Goal: Check status: Check status

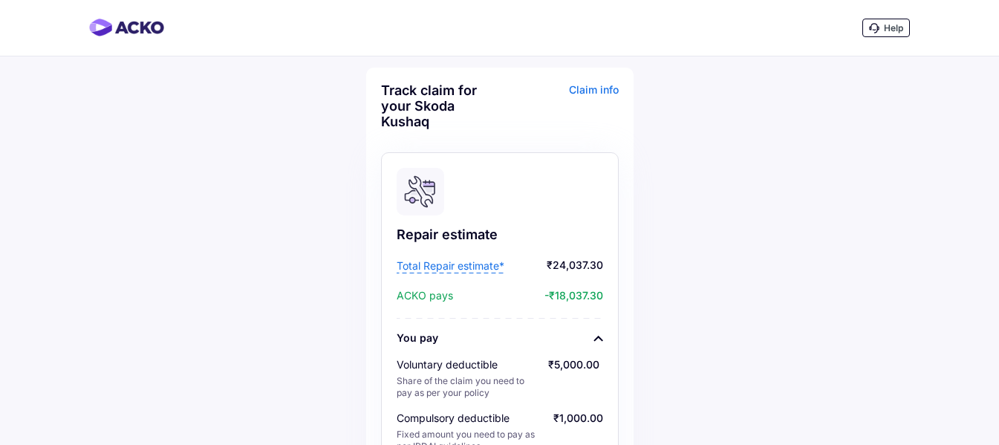
scroll to position [743, 0]
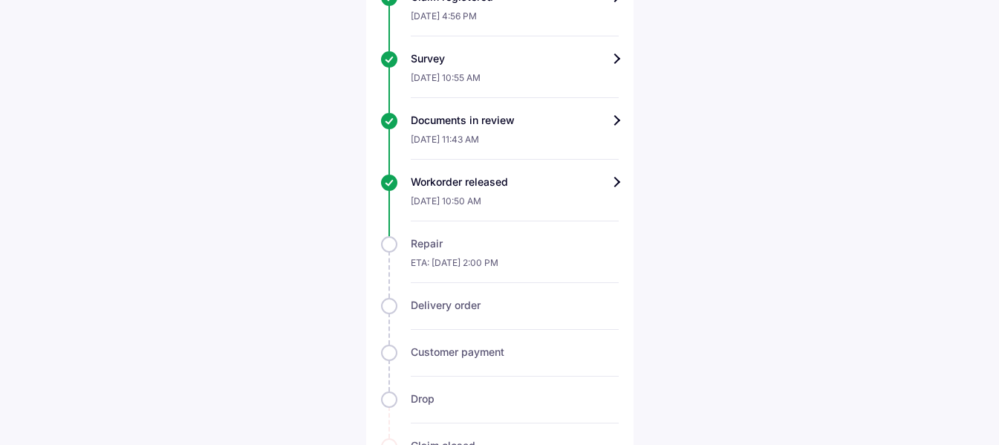
scroll to position [687, 0]
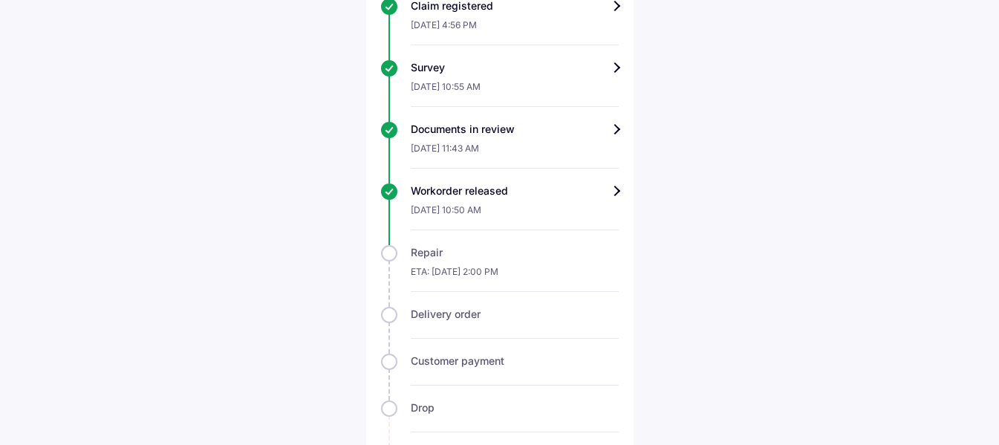
click at [606, 196] on div "Workorder released" at bounding box center [515, 191] width 208 height 15
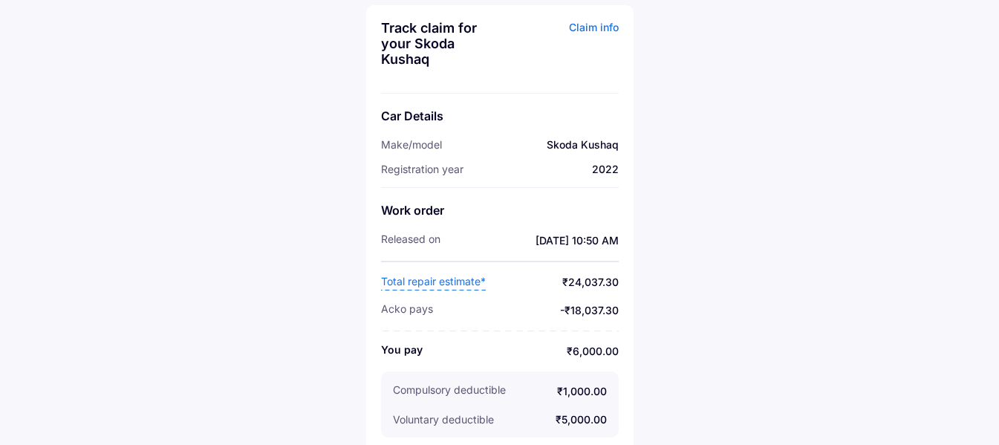
scroll to position [72, 0]
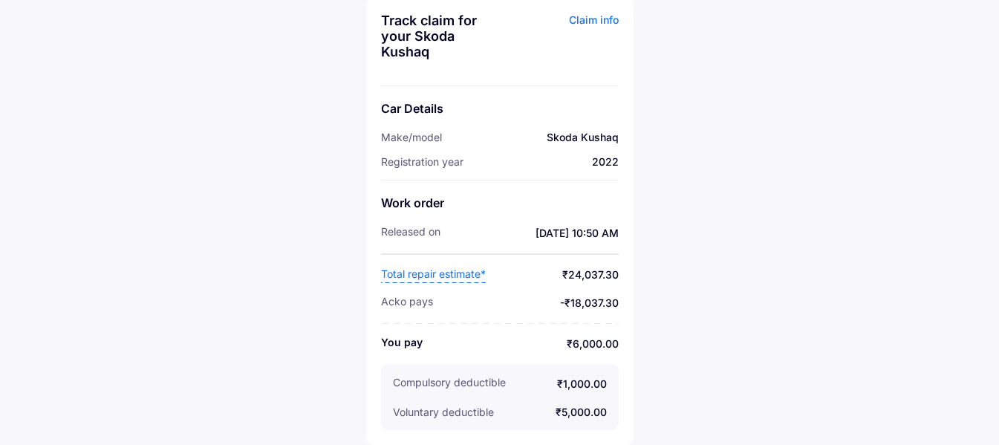
click at [438, 276] on span "Total repair estimate*" at bounding box center [433, 275] width 105 height 16
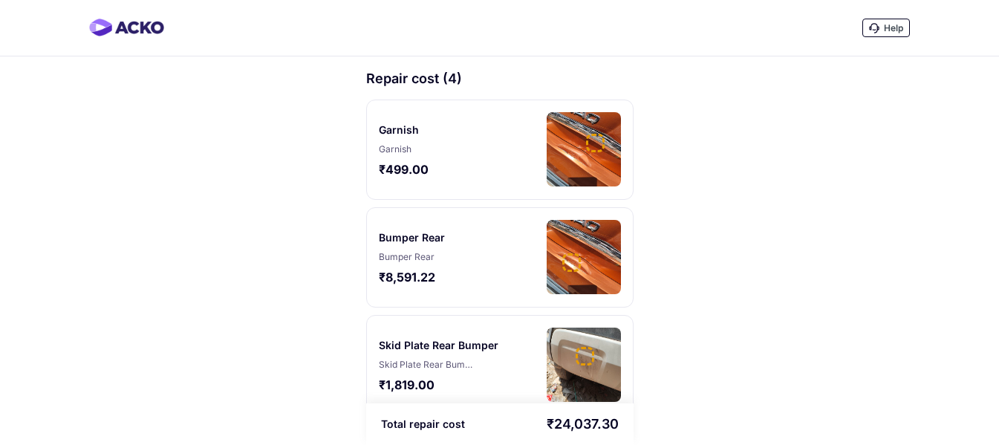
click at [502, 153] on div "Garnish Garnish ₹499.00" at bounding box center [499, 150] width 267 height 100
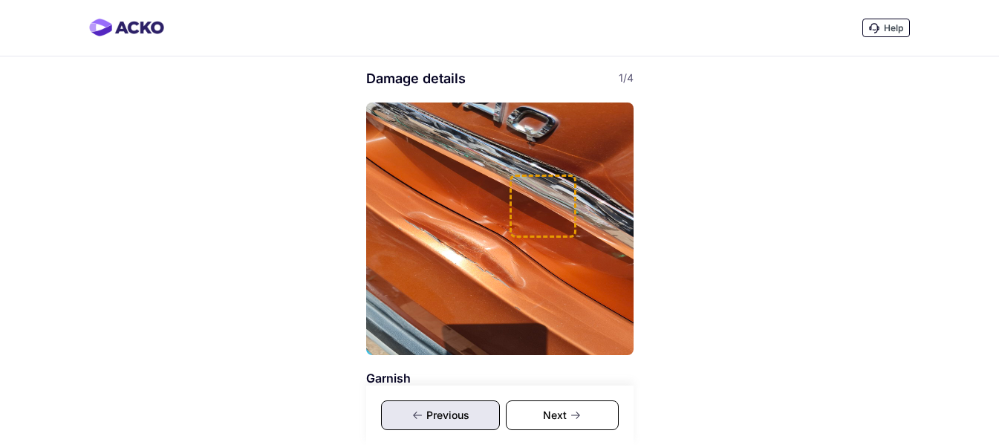
click at [502, 153] on img at bounding box center [499, 229] width 267 height 253
click at [567, 410] on div "Next" at bounding box center [562, 416] width 113 height 30
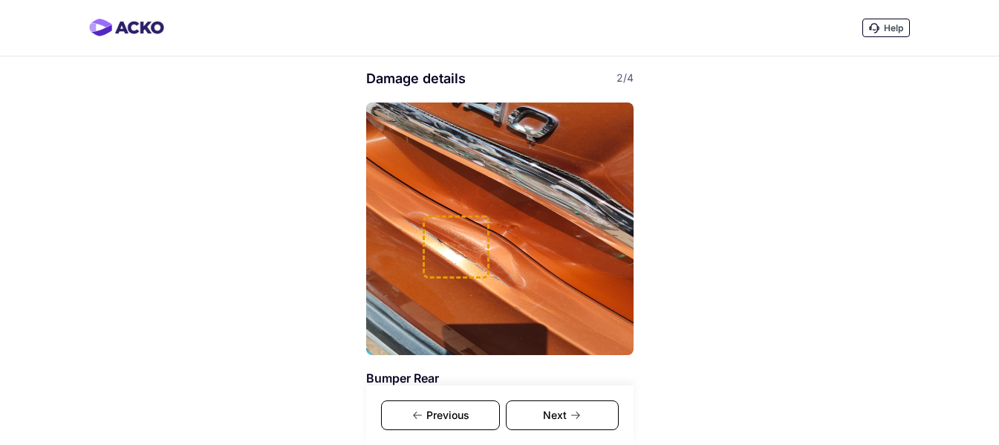
click at [567, 410] on div "Next" at bounding box center [562, 416] width 113 height 30
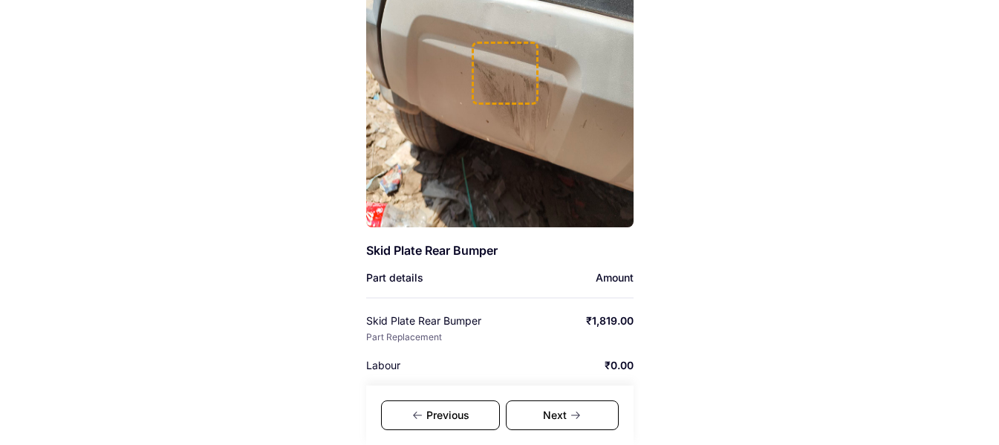
scroll to position [129, 0]
click at [592, 420] on div "Next" at bounding box center [562, 416] width 113 height 30
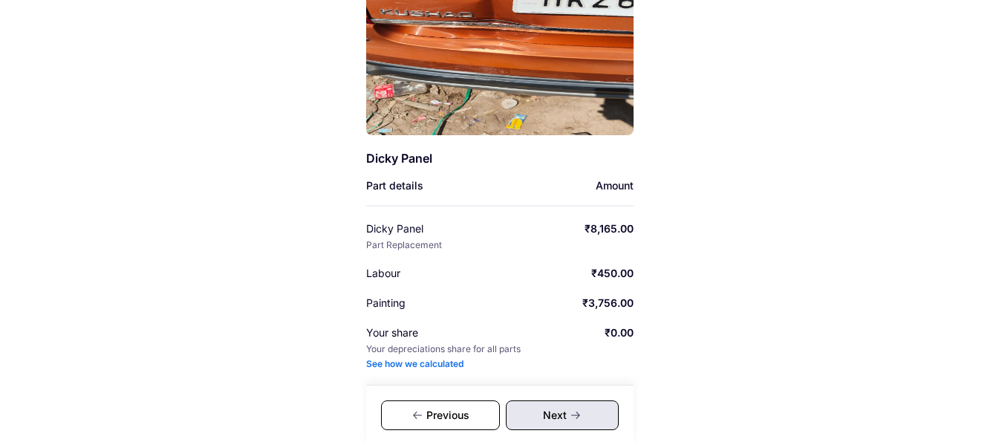
scroll to position [227, 0]
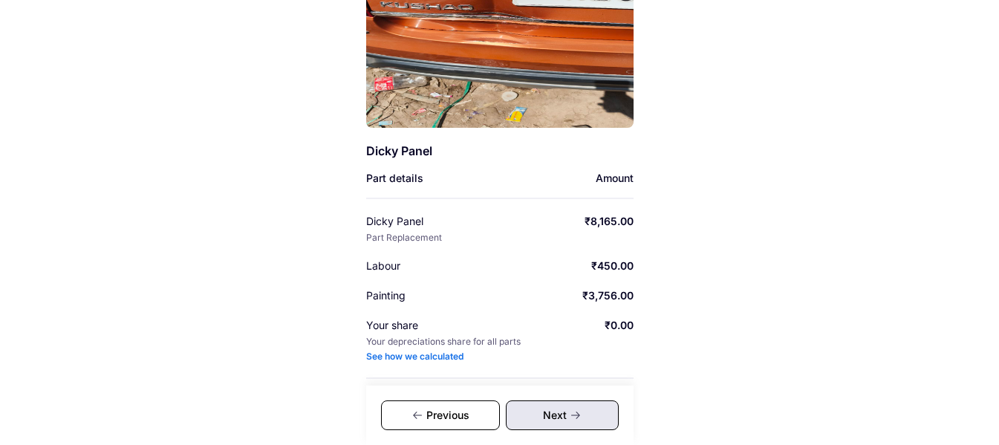
click at [567, 420] on div "Next" at bounding box center [562, 416] width 113 height 30
click at [455, 413] on div "Previous" at bounding box center [440, 416] width 119 height 30
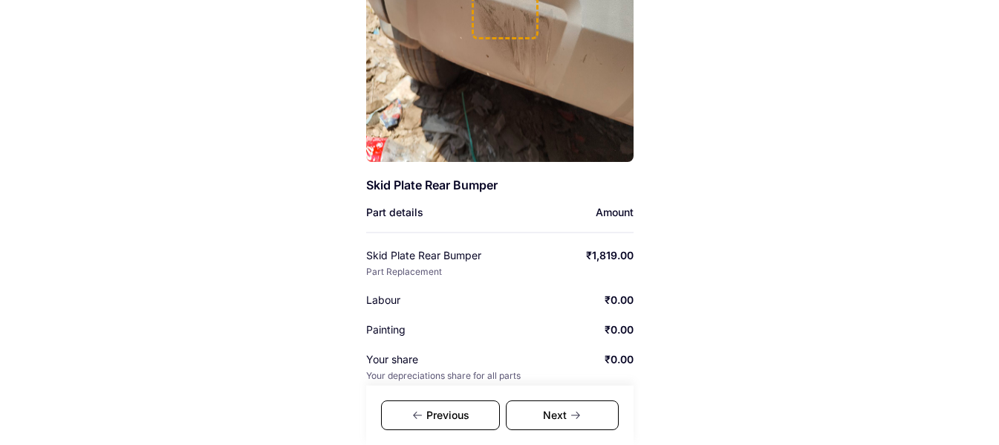
scroll to position [196, 0]
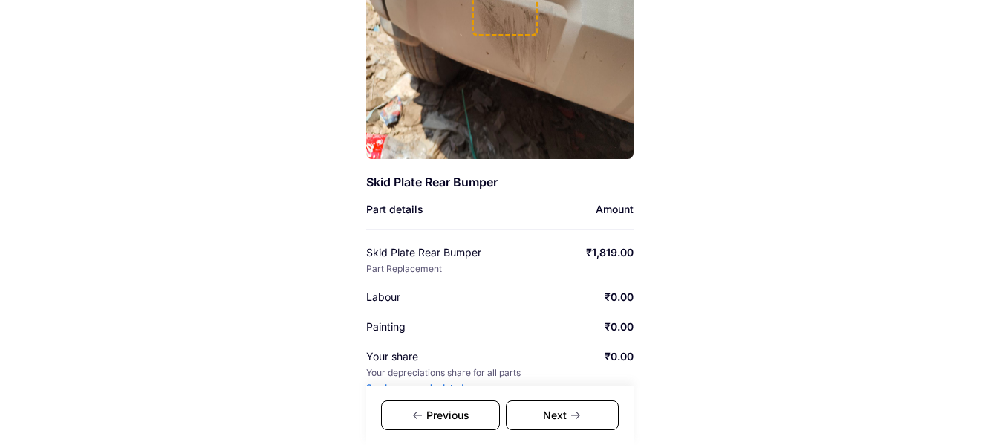
click at [450, 413] on div "Previous" at bounding box center [440, 416] width 119 height 30
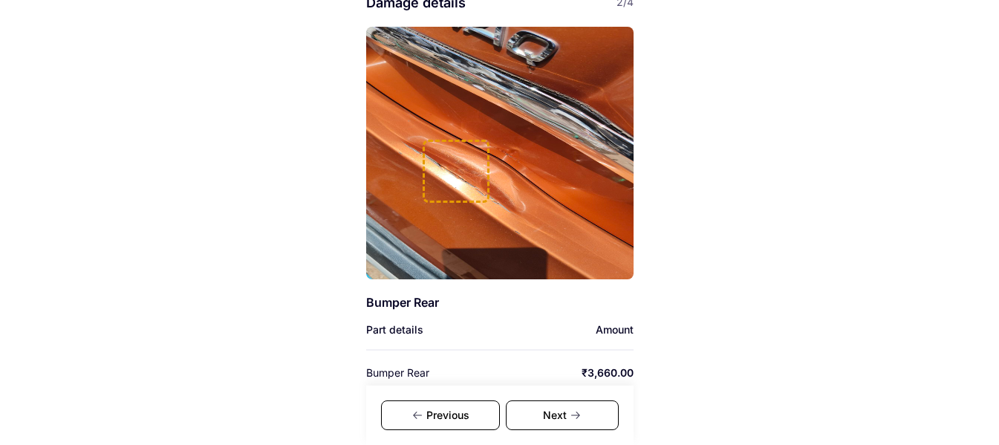
scroll to position [162, 0]
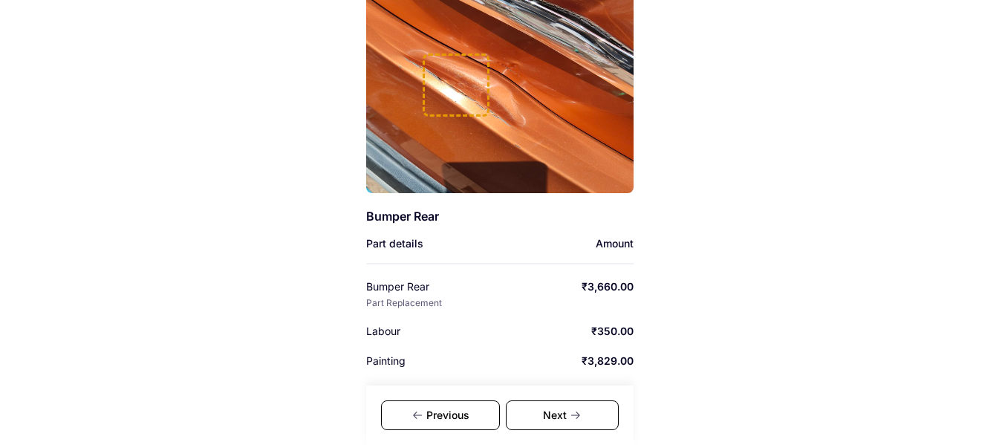
click at [484, 416] on div "Previous" at bounding box center [440, 416] width 119 height 30
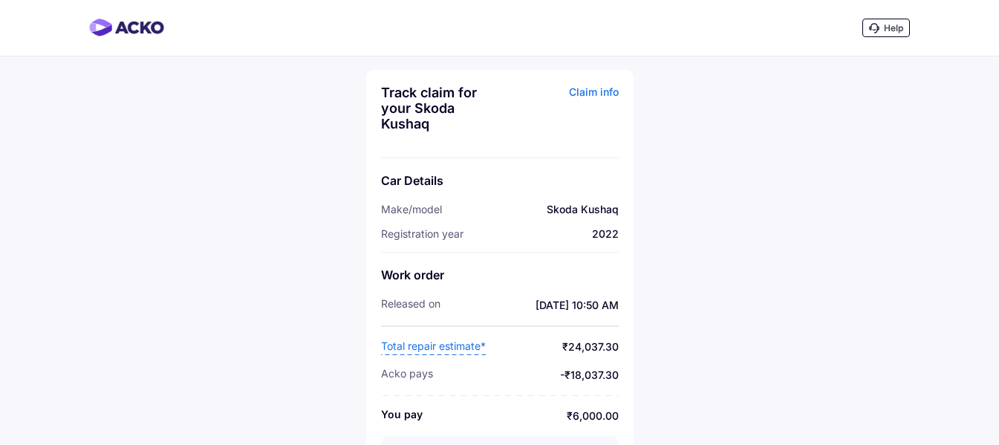
scroll to position [72, 0]
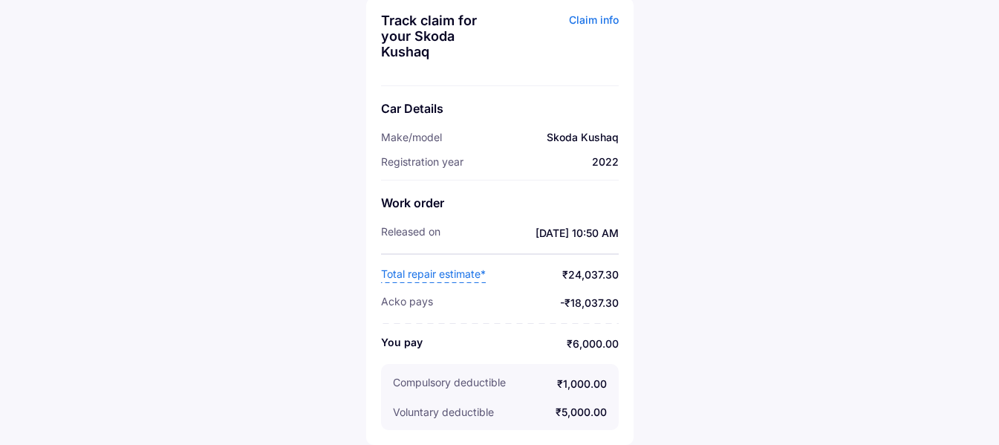
click at [583, 16] on div "Claim info" at bounding box center [561, 42] width 115 height 58
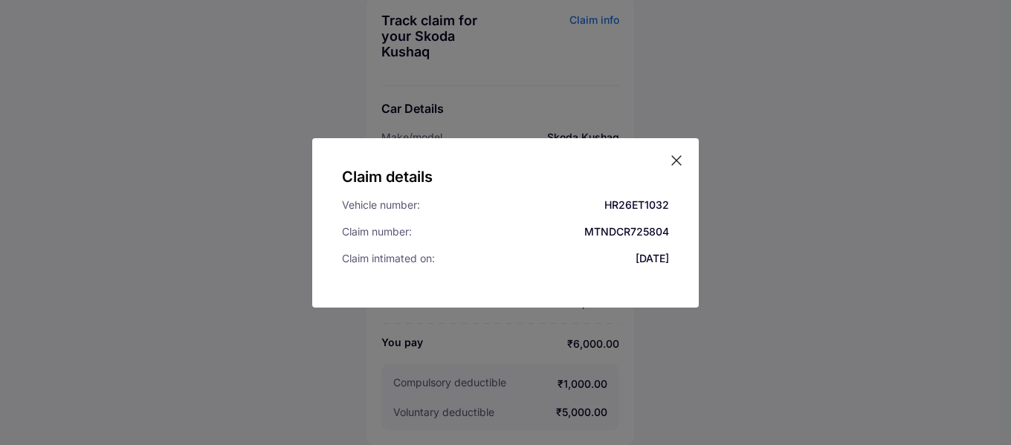
click at [678, 162] on icon at bounding box center [676, 160] width 9 height 9
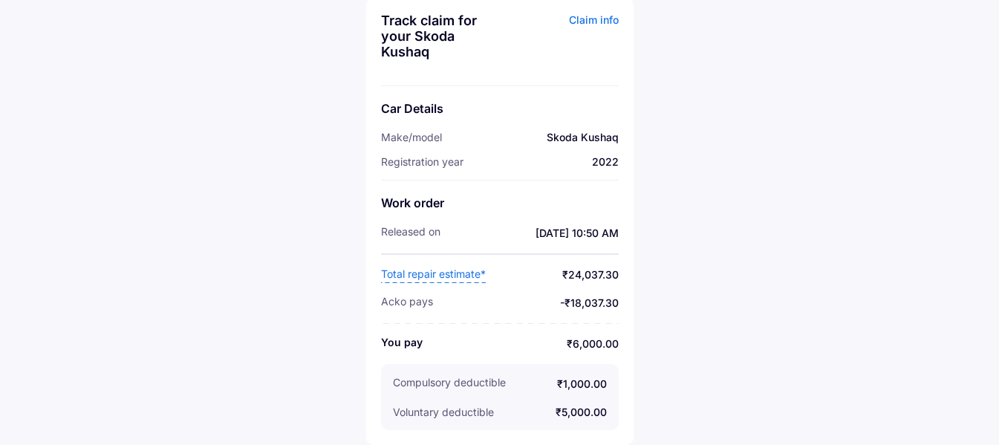
click at [432, 277] on span "Total repair estimate*" at bounding box center [433, 275] width 105 height 16
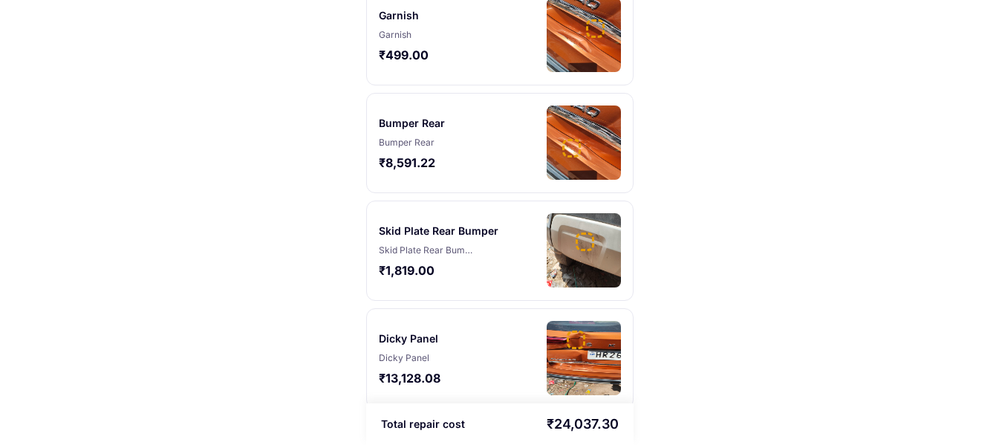
scroll to position [125, 0]
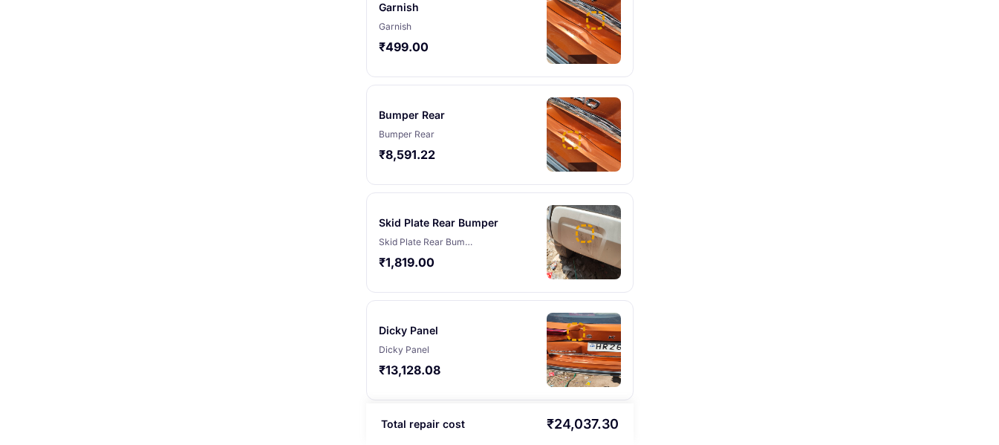
click at [444, 226] on div "Skid Plate Rear Bumper" at bounding box center [439, 222] width 120 height 15
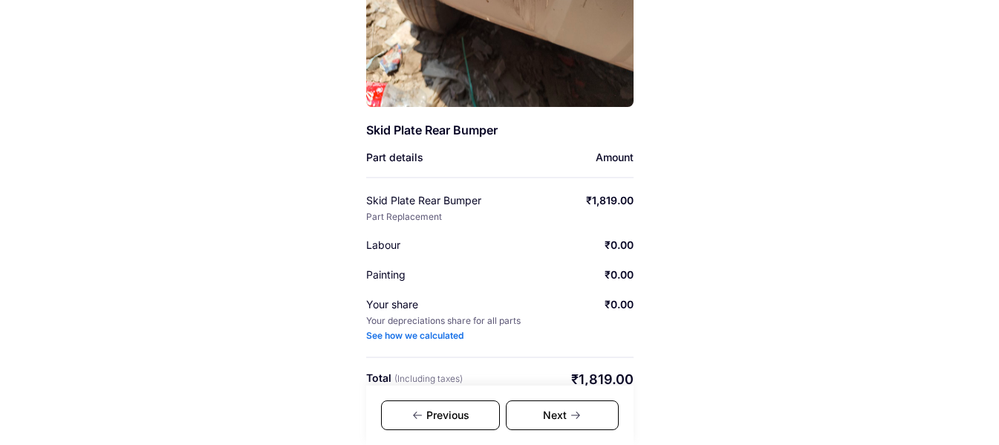
scroll to position [252, 0]
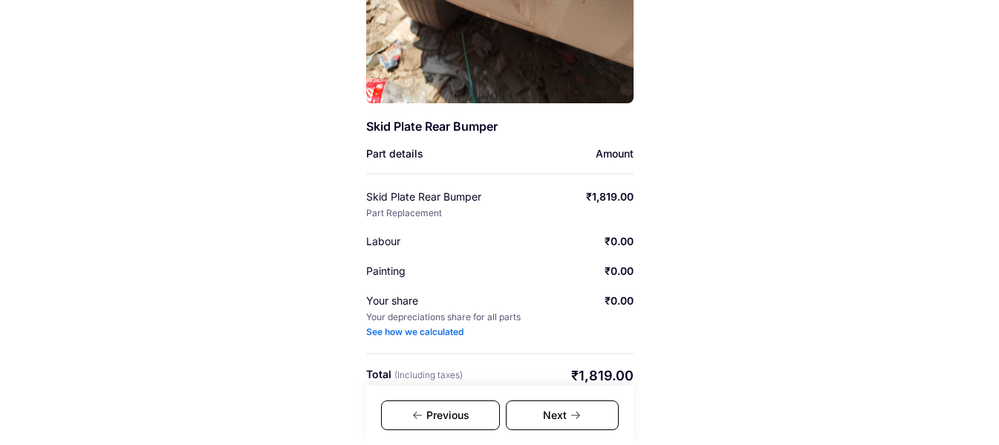
click at [449, 334] on div "See how we calculated" at bounding box center [414, 332] width 97 height 12
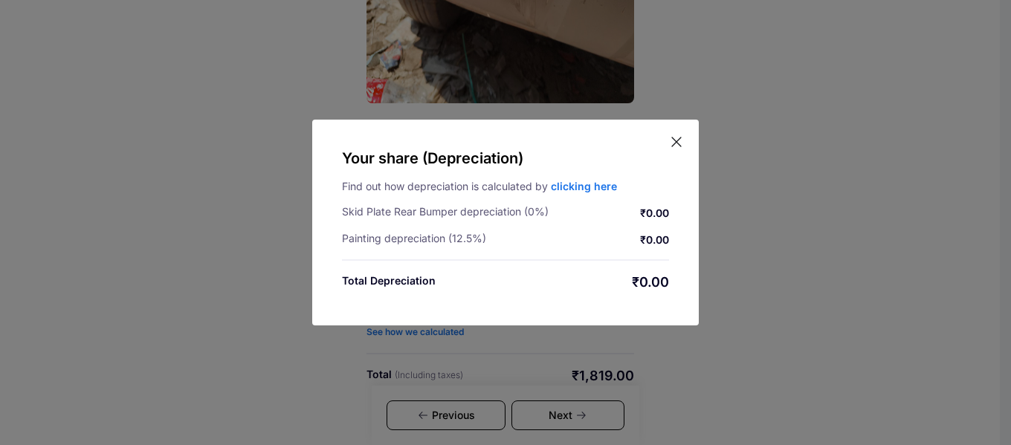
click at [674, 143] on icon at bounding box center [676, 141] width 15 height 15
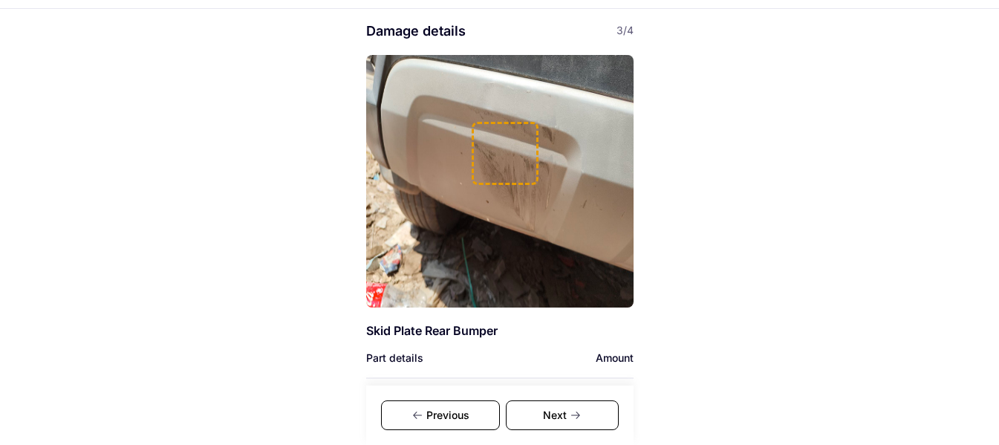
scroll to position [64, 0]
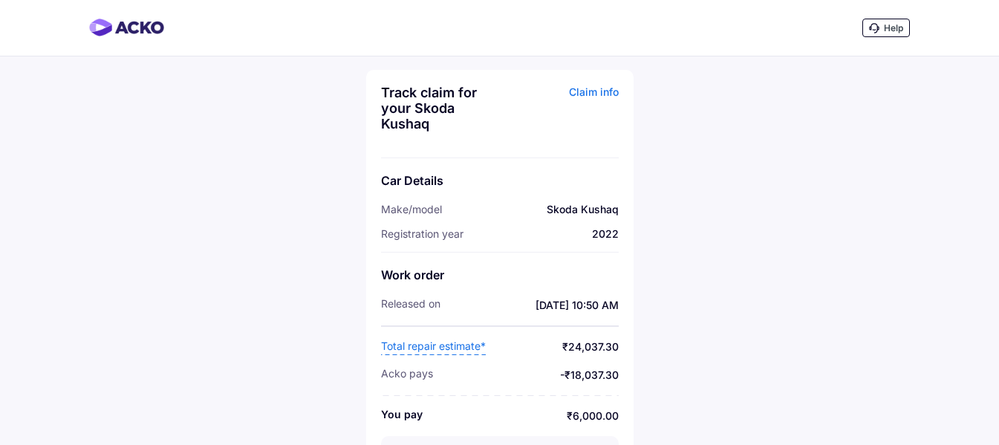
scroll to position [72, 0]
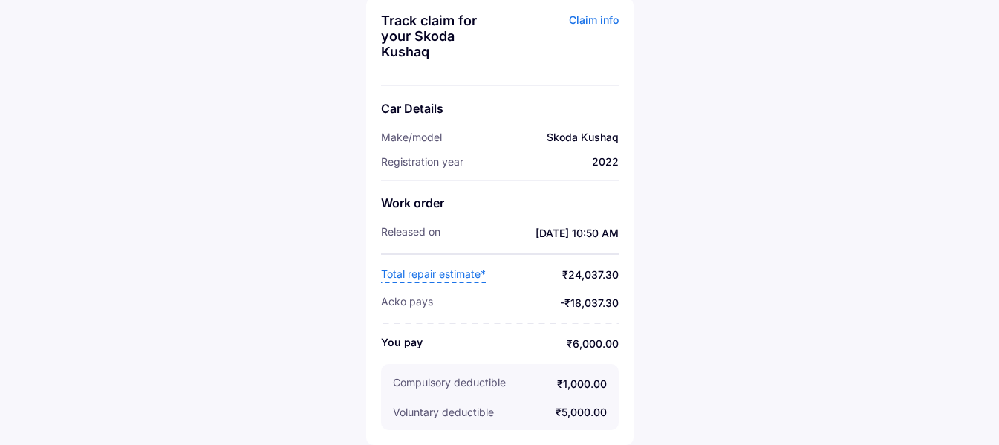
click at [450, 274] on span "Total repair estimate*" at bounding box center [433, 275] width 105 height 16
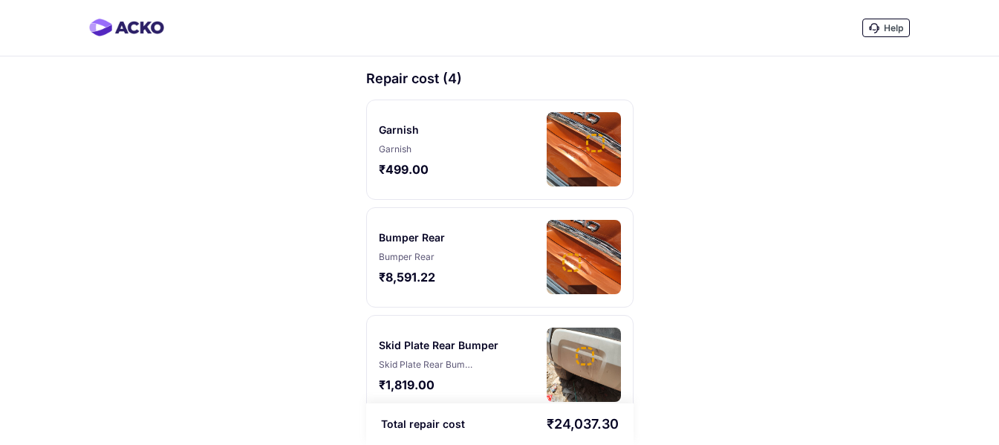
click at [447, 159] on div "Garnish Garnish ₹499.00" at bounding box center [434, 149] width 111 height 75
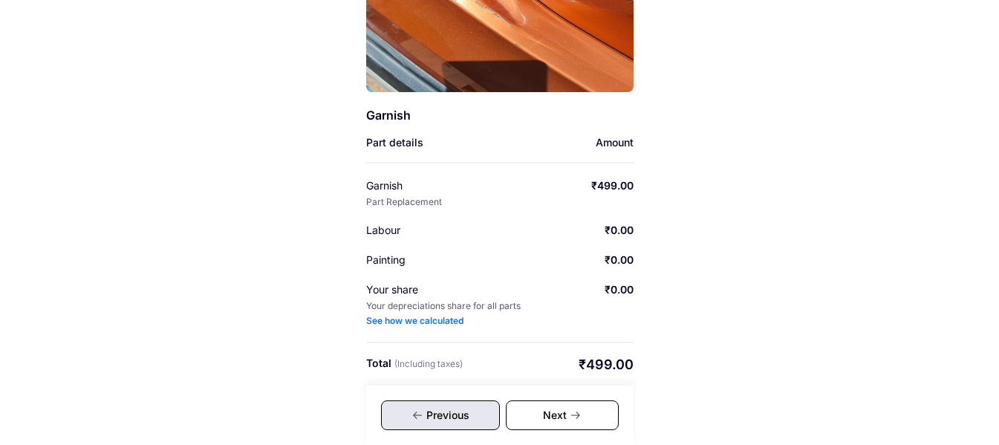
scroll to position [265, 0]
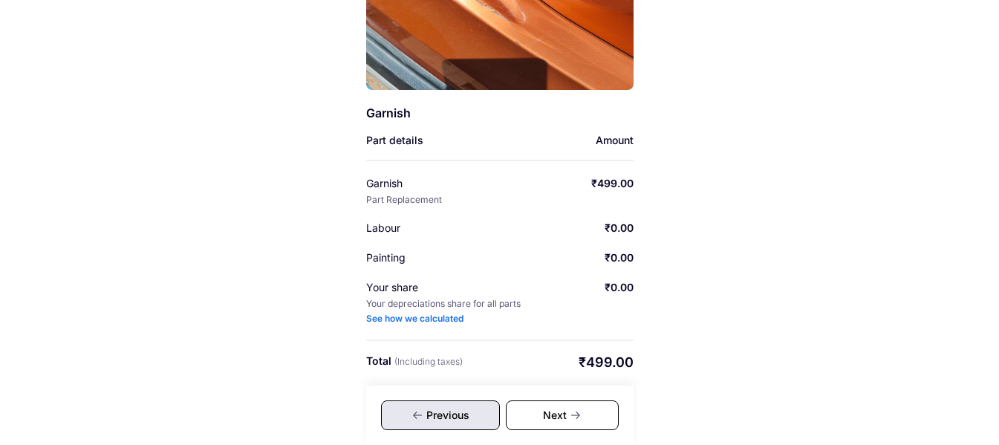
click at [447, 320] on div "See how we calculated" at bounding box center [414, 319] width 97 height 12
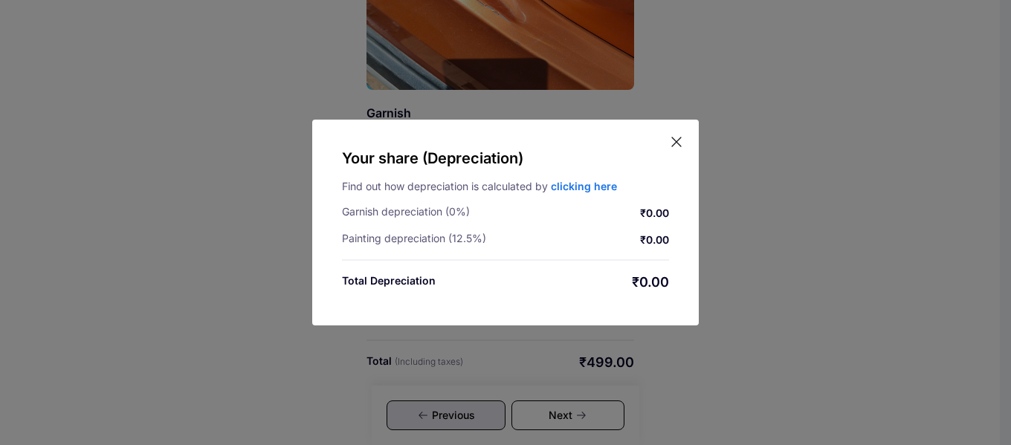
click at [675, 137] on icon at bounding box center [676, 141] width 15 height 15
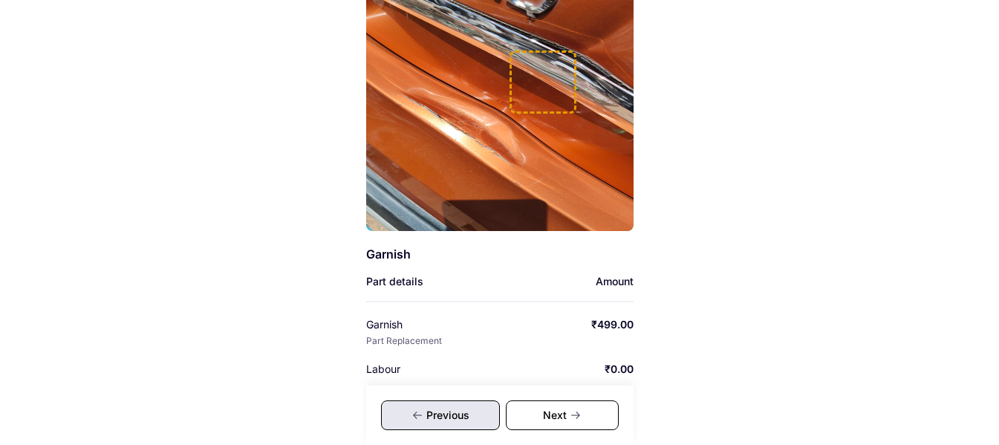
scroll to position [120, 0]
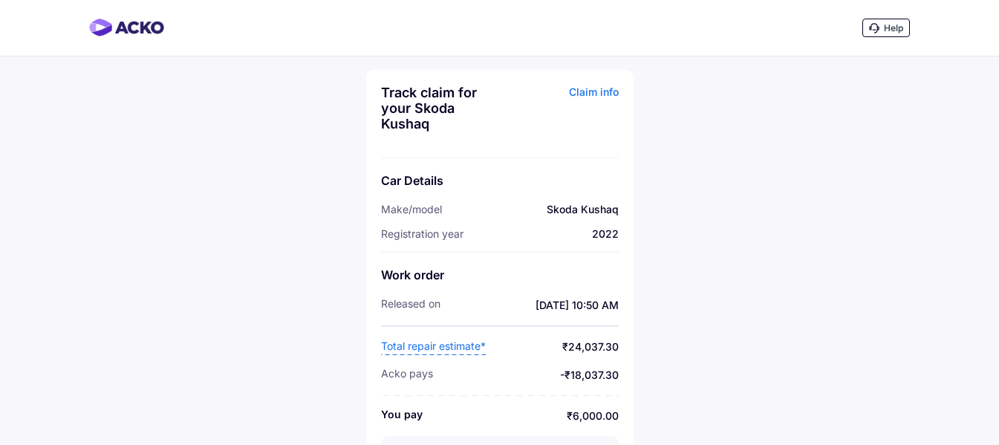
click at [580, 90] on div "Claim info" at bounding box center [561, 114] width 115 height 58
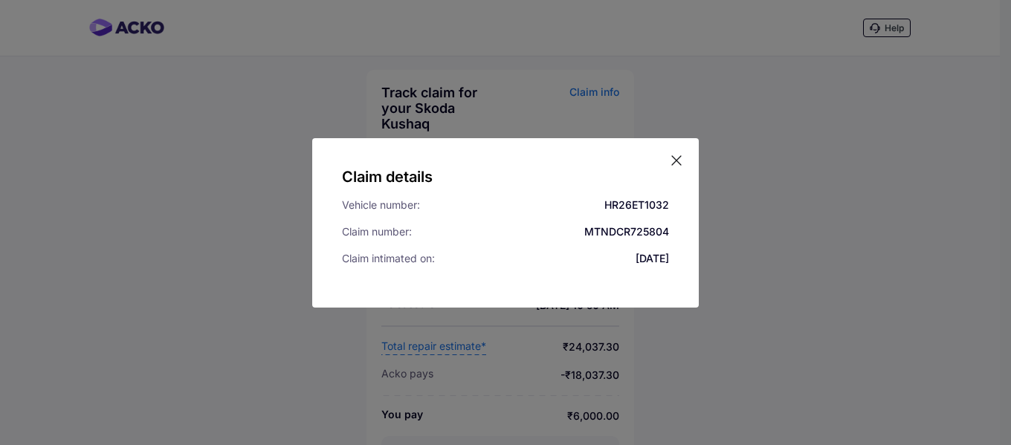
click at [672, 160] on icon at bounding box center [676, 160] width 15 height 15
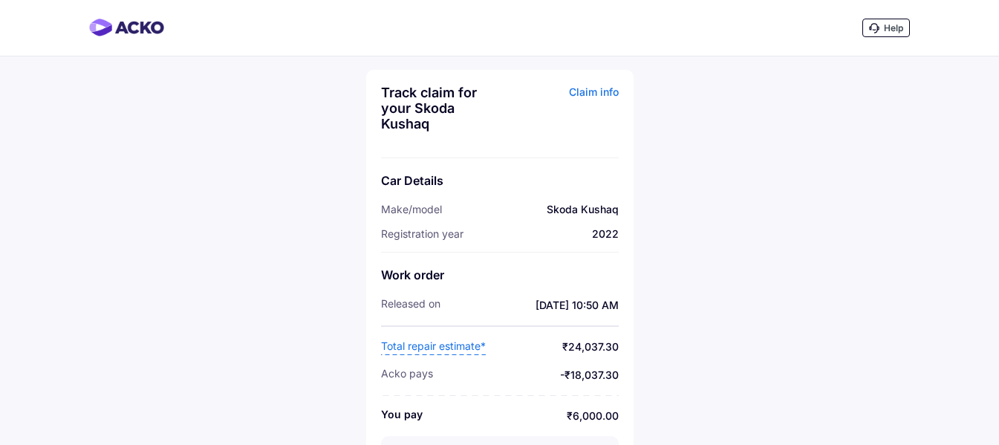
click at [457, 341] on span "Total repair estimate*" at bounding box center [433, 347] width 105 height 16
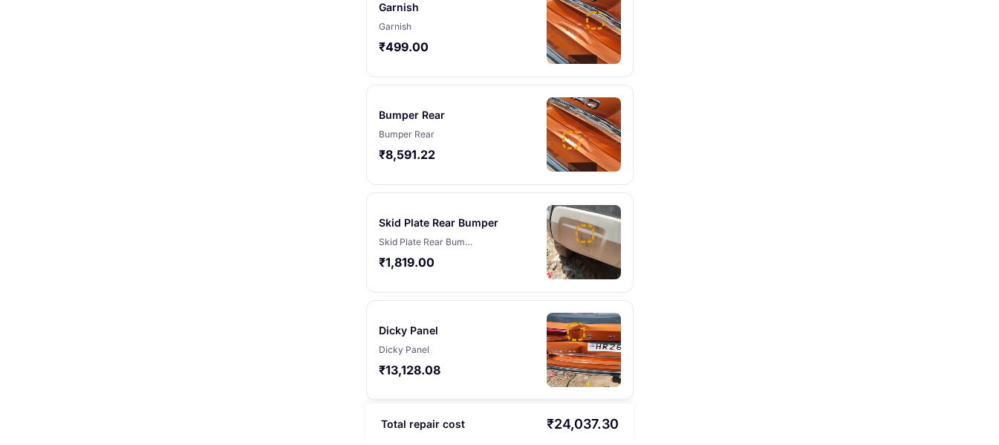
scroll to position [134, 0]
click at [400, 146] on div "₹8,591.22" at bounding box center [416, 154] width 75 height 16
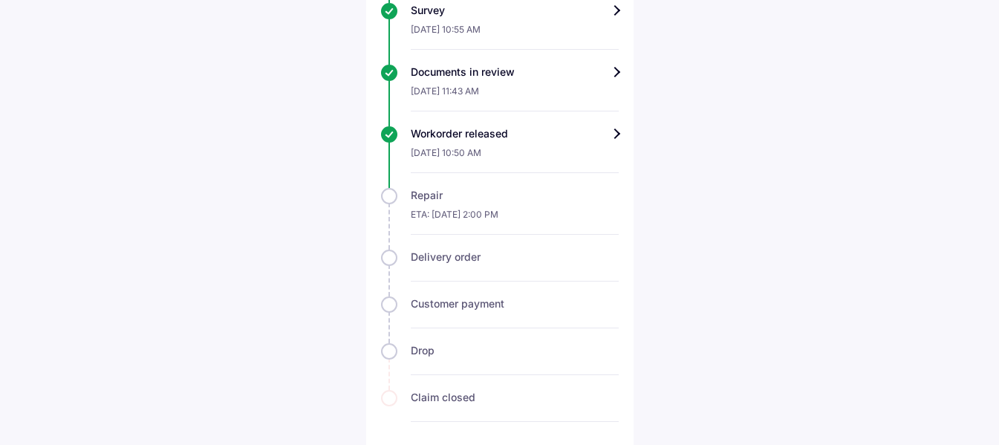
scroll to position [750, 0]
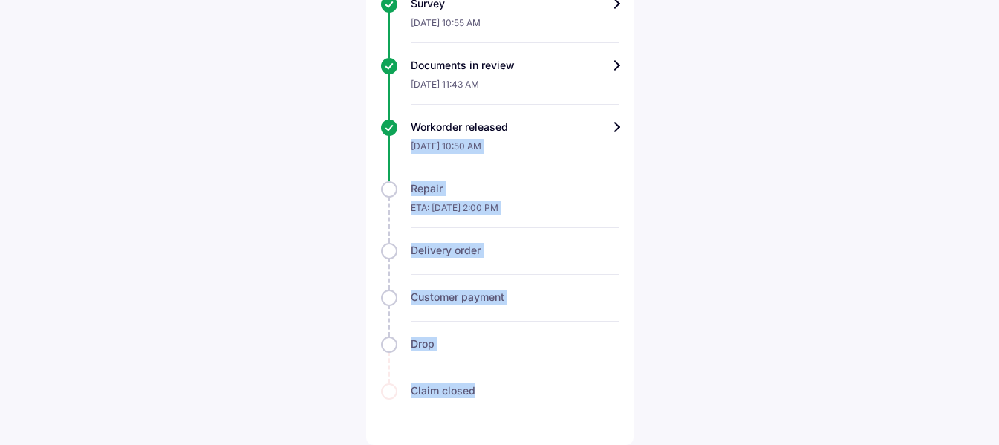
drag, startPoint x: 945, startPoint y: 398, endPoint x: 883, endPoint y: 120, distance: 284.8
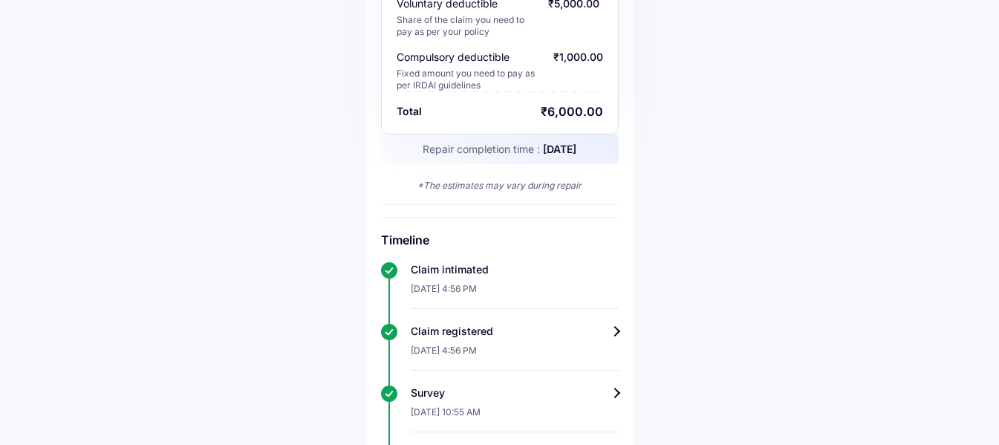
scroll to position [0, 0]
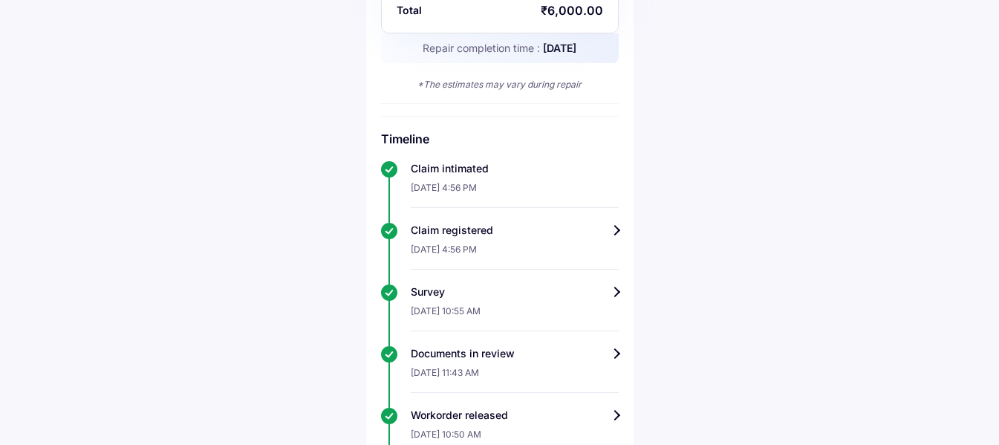
scroll to position [453, 0]
